Goal: Check status

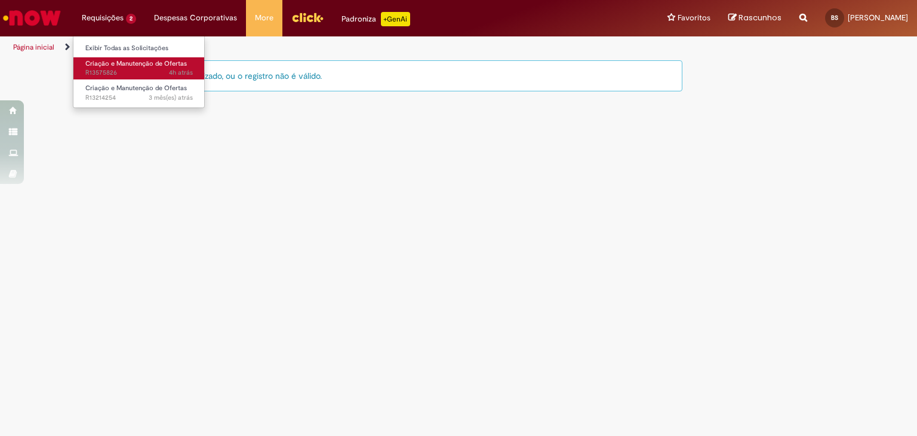
click at [122, 69] on span "4h atrás 4 horas atrás R13575826" at bounding box center [138, 73] width 107 height 10
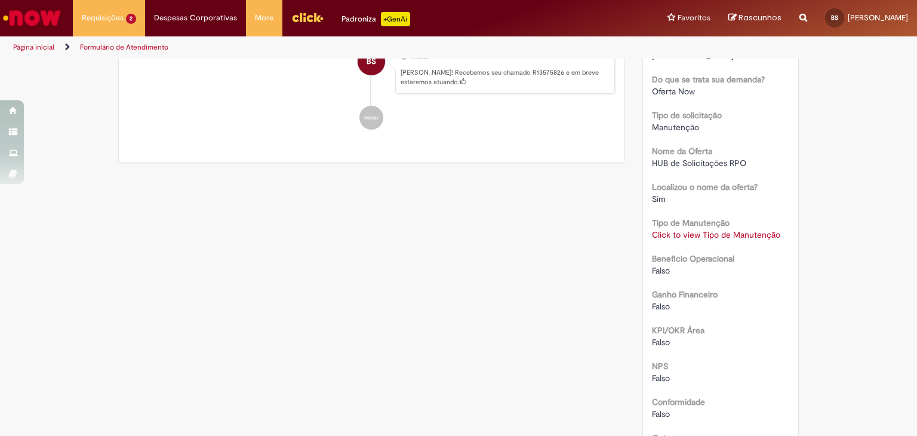
scroll to position [239, 0]
click at [873, 144] on div "Verificar Código de Barras Aguardando Aprovação Aguardando atendimento Em andam…" at bounding box center [458, 360] width 917 height 1079
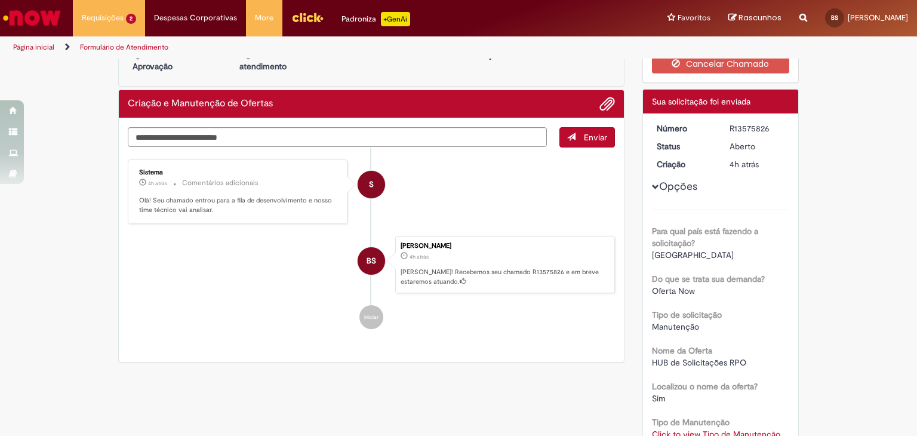
scroll to position [0, 0]
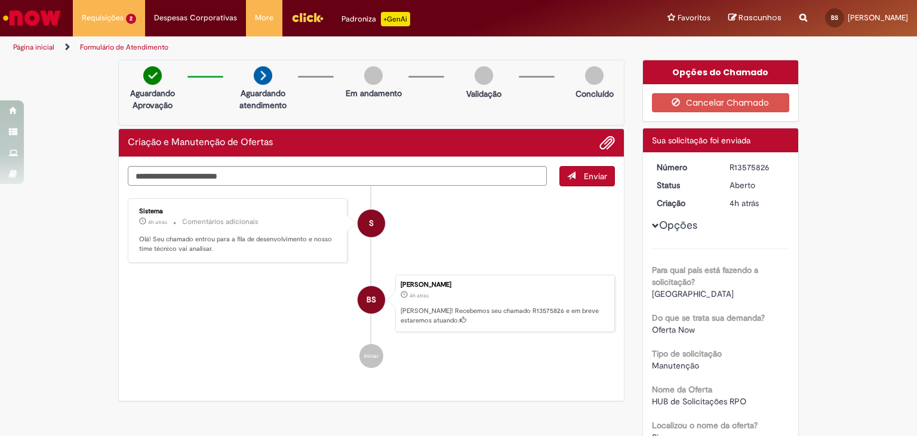
click at [623, 234] on div "Verificar Código de Barras Aguardando Aprovação Aguardando atendimento Em andam…" at bounding box center [371, 233] width 524 height 347
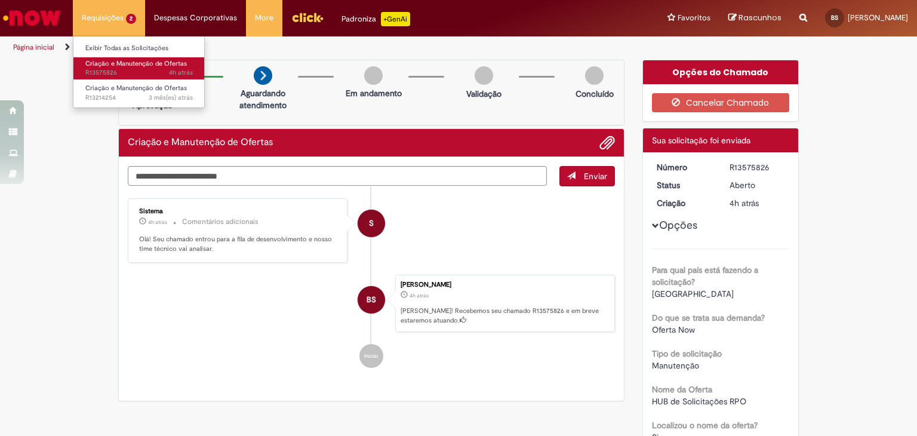
click at [142, 72] on span "4h atrás 4 horas atrás R13575826" at bounding box center [138, 73] width 107 height 10
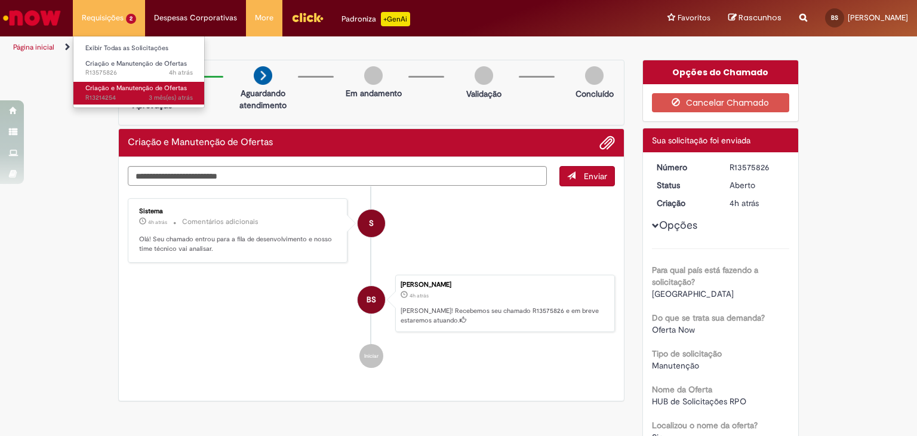
click at [148, 87] on span "Criação e Manutenção de Ofertas" at bounding box center [135, 88] width 101 height 9
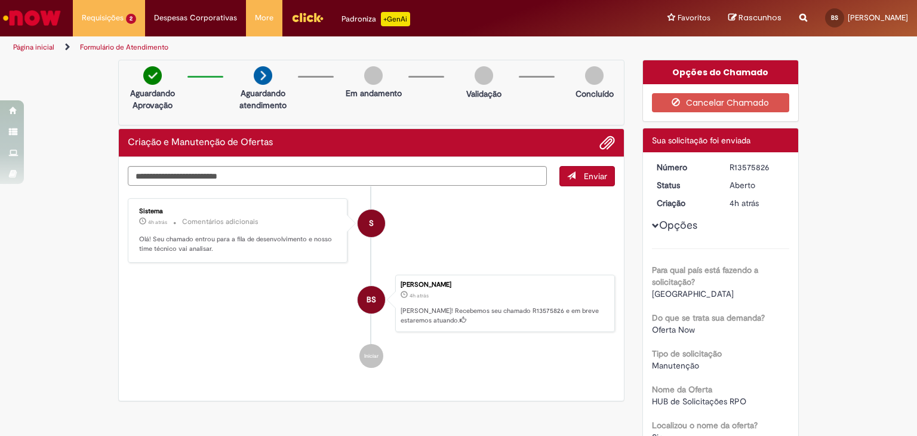
click at [61, 49] on icon "Trilhas de página" at bounding box center [63, 47] width 14 height 7
click at [67, 42] on span "Página inicial" at bounding box center [41, 47] width 57 height 10
click at [109, 48] on link "Formulário de Atendimento" at bounding box center [124, 47] width 88 height 10
